Goal: Information Seeking & Learning: Learn about a topic

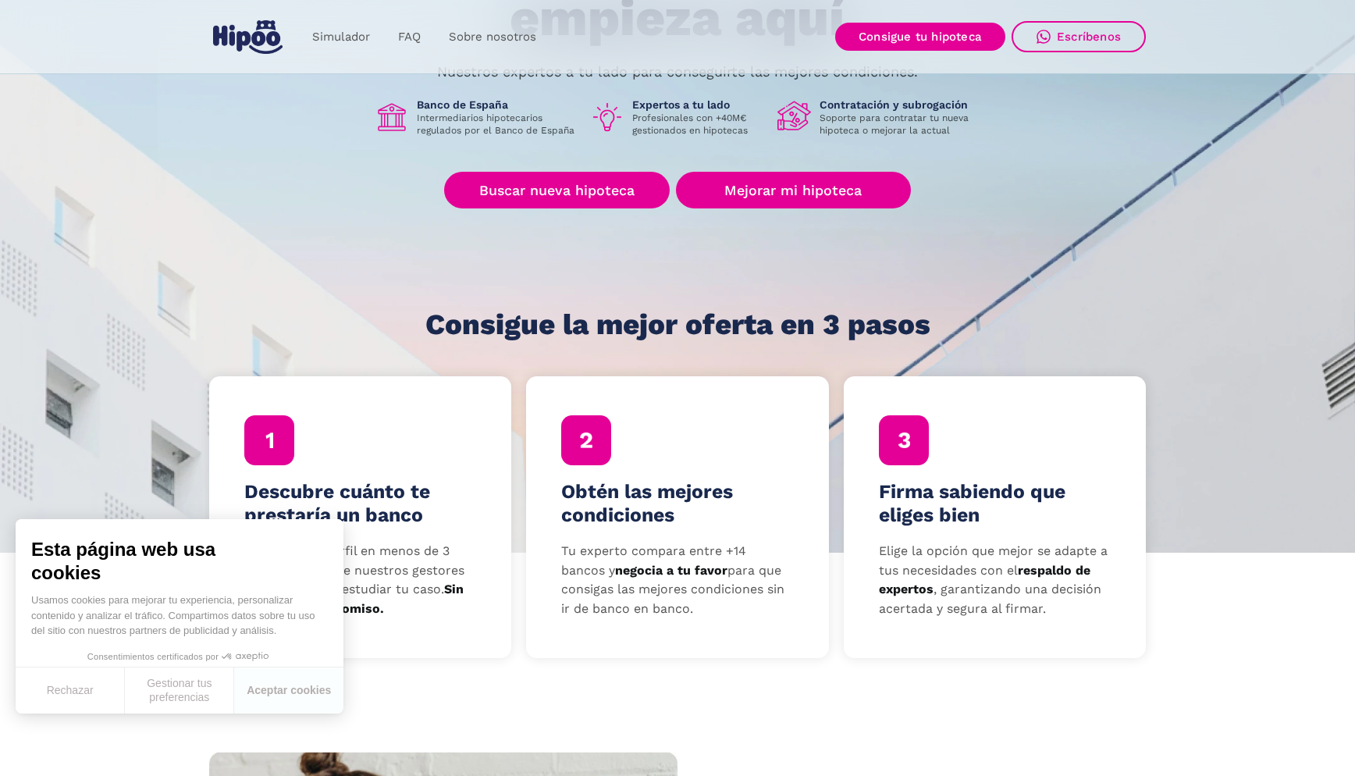
scroll to position [214, 0]
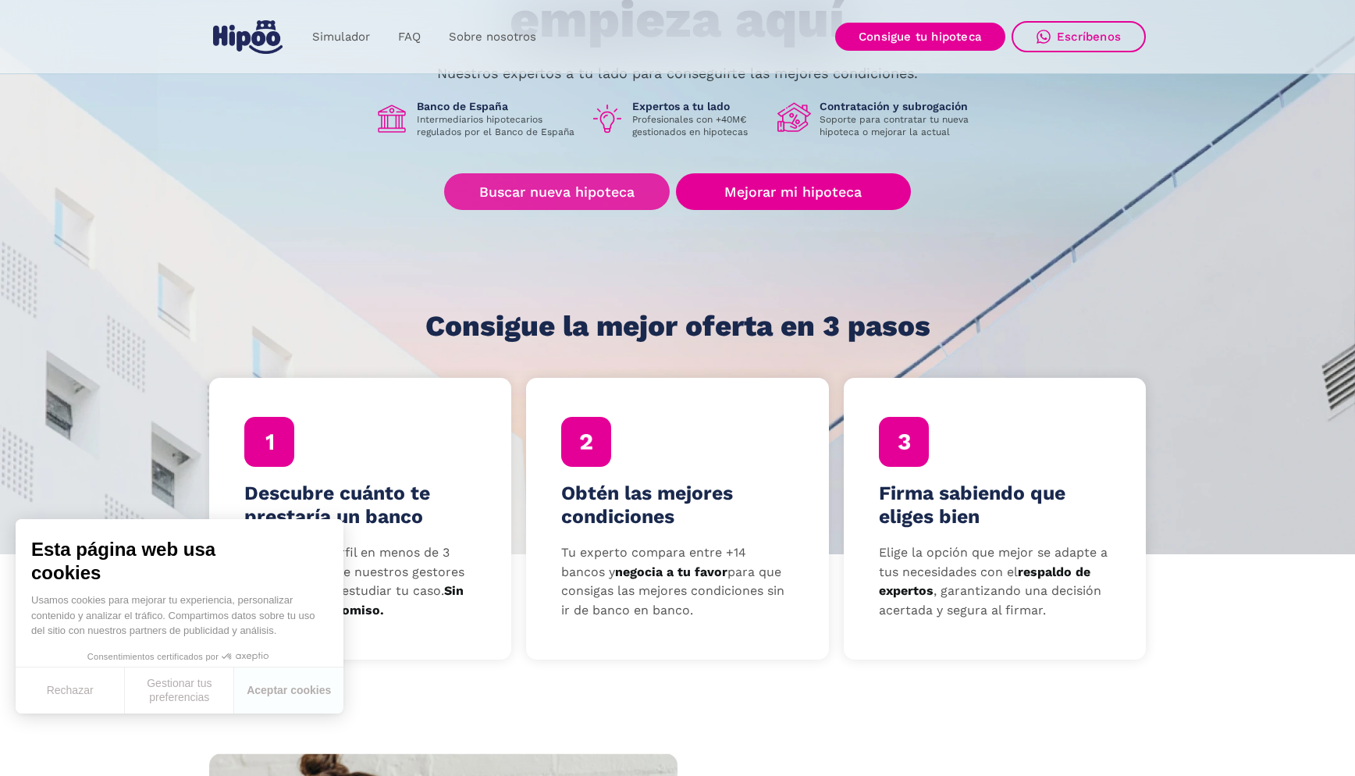
click at [537, 195] on link "Buscar nueva hipoteca" at bounding box center [557, 191] width 226 height 37
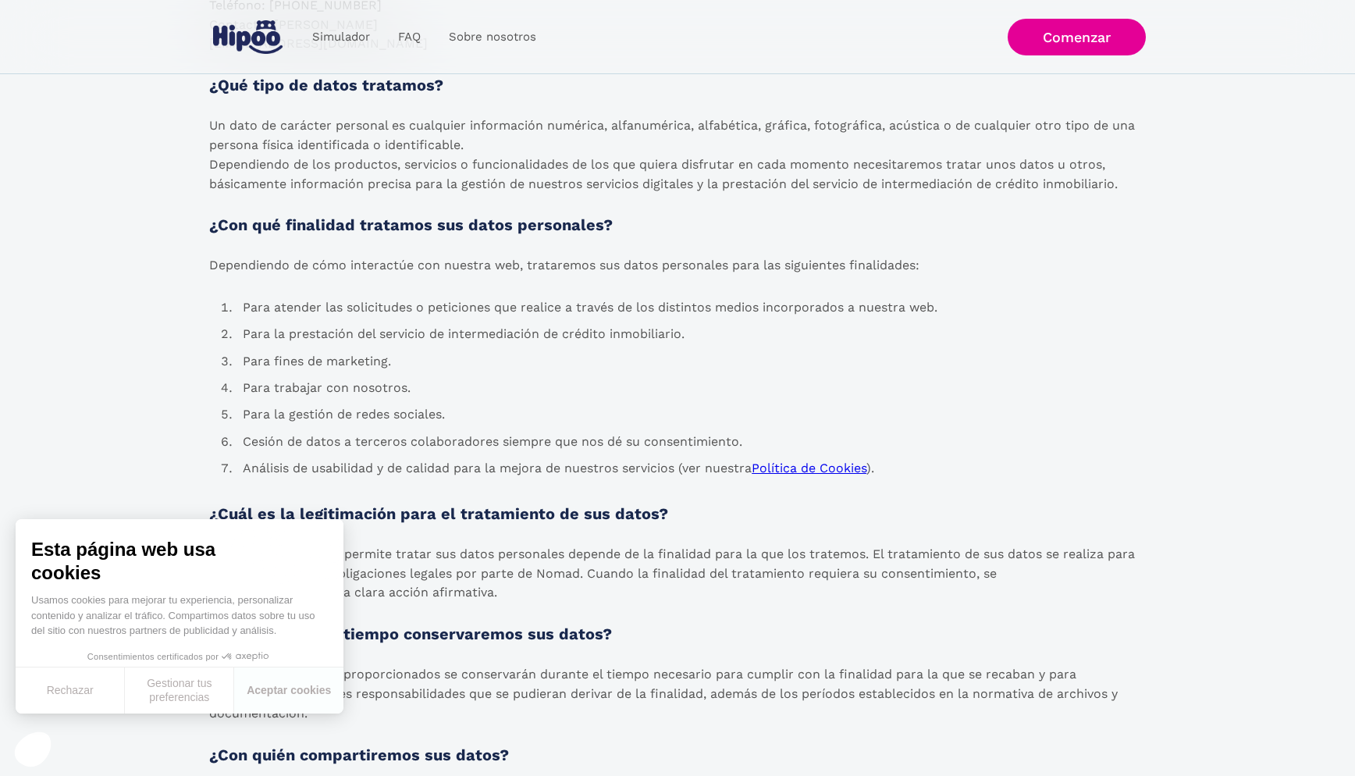
scroll to position [1742, 0]
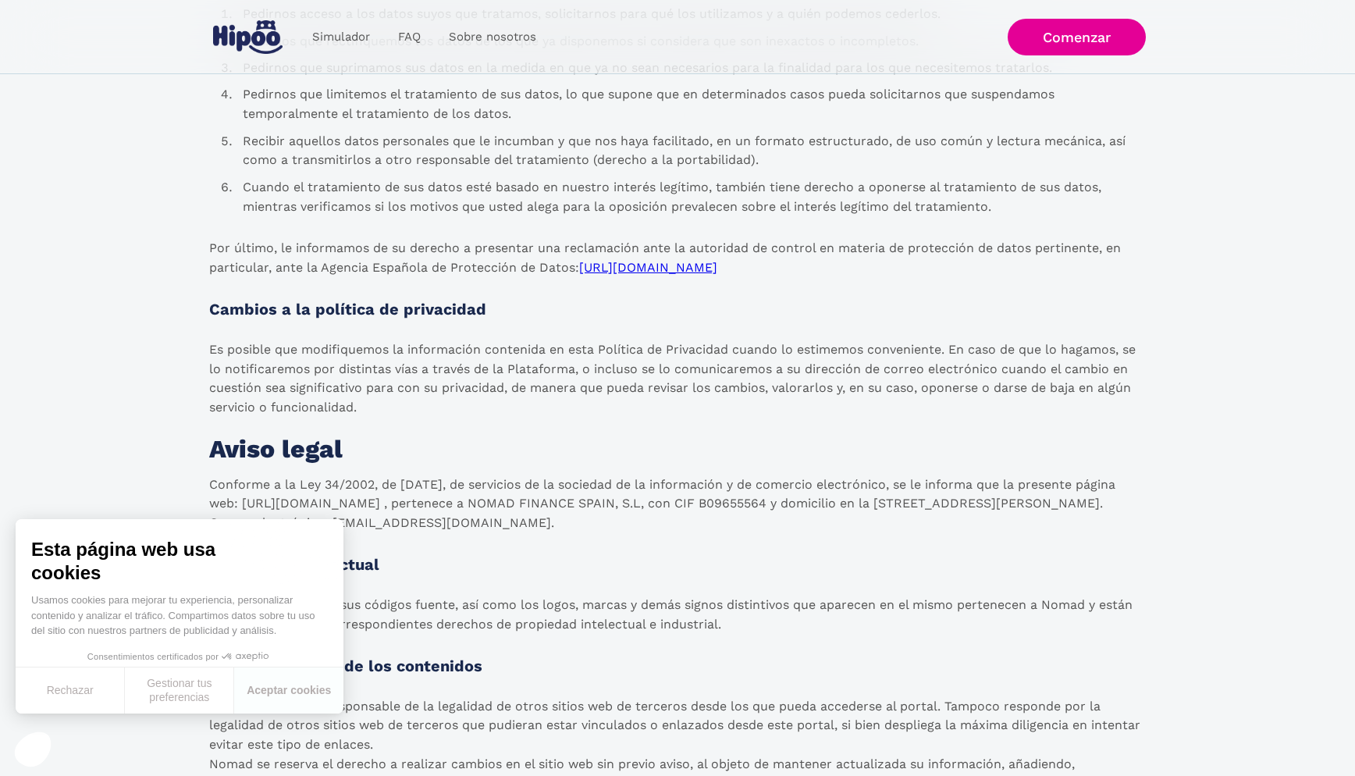
click at [714, 196] on li "Cuando el tratamiento de sus datos esté basado en nuestro interés legítimo, tam…" at bounding box center [692, 197] width 910 height 46
click at [810, 250] on p "Por último, le informamos de su derecho a presentar una reclamación ante la aut…" at bounding box center [677, 258] width 937 height 39
